Goal: Share content

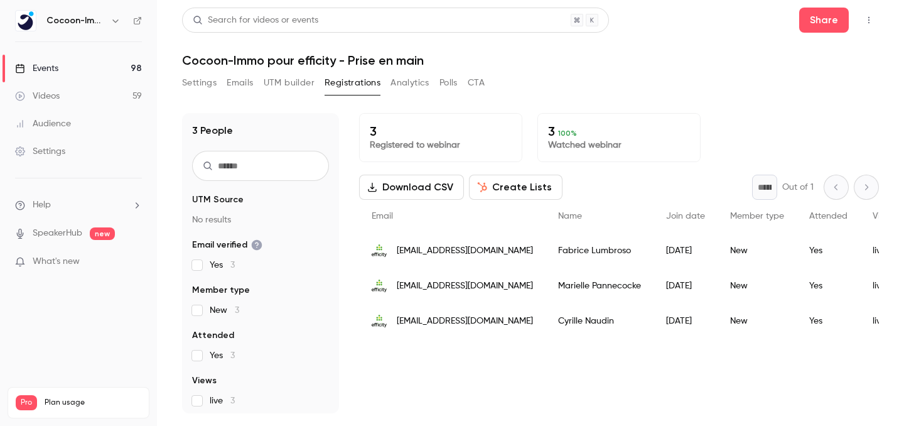
click at [67, 72] on link "Events 98" at bounding box center [78, 69] width 157 height 28
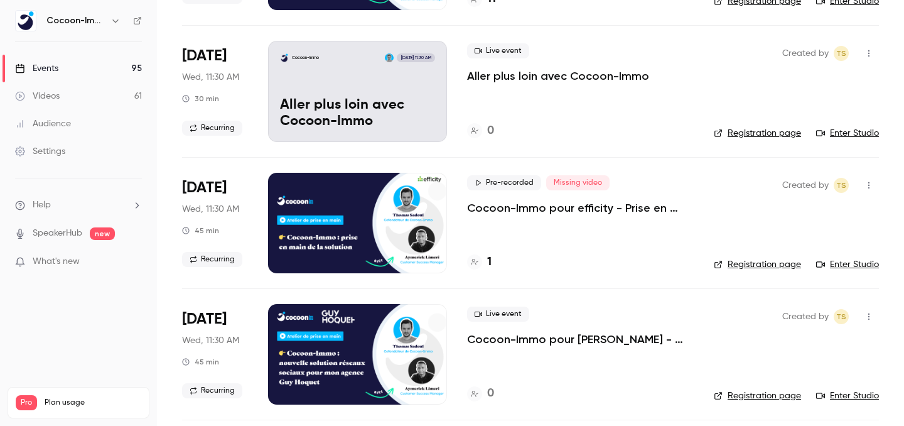
scroll to position [199, 0]
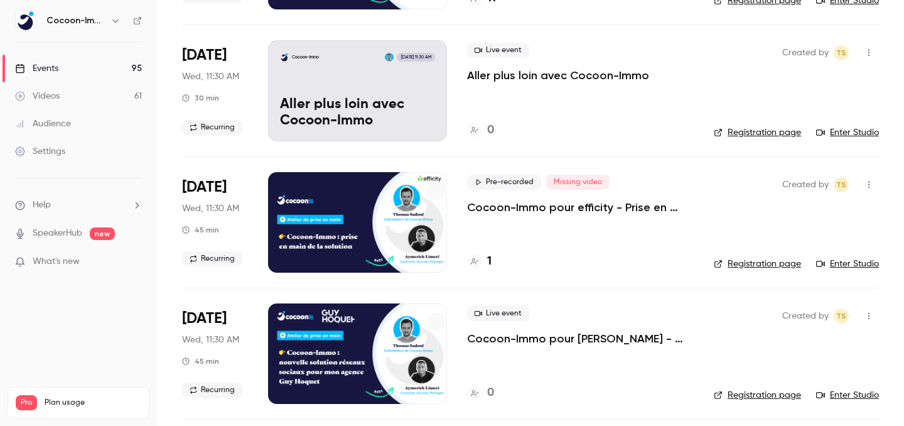
click at [524, 210] on p "Cocoon-Immo pour efficity - Prise en main" at bounding box center [580, 207] width 227 height 15
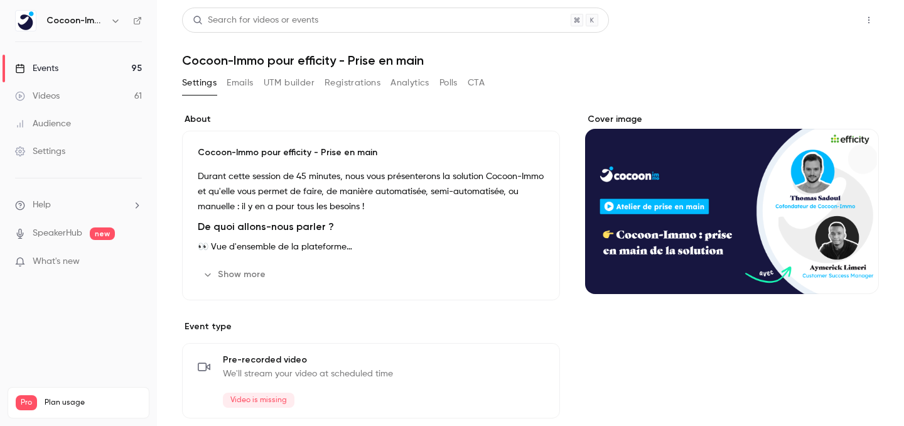
click at [837, 19] on button "Share" at bounding box center [824, 20] width 50 height 25
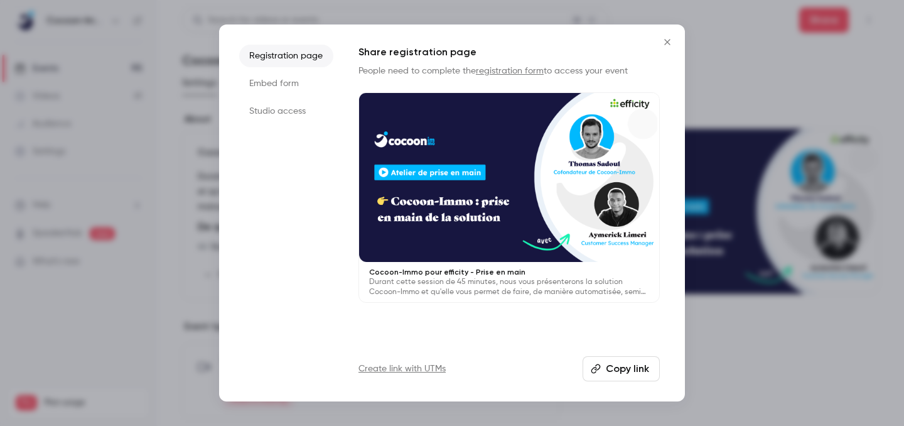
click at [608, 379] on button "Copy link" at bounding box center [621, 368] width 77 height 25
click at [611, 367] on button "Copy link" at bounding box center [621, 368] width 77 height 25
click at [667, 42] on icon "Close" at bounding box center [667, 42] width 6 height 6
